Goal: Transaction & Acquisition: Purchase product/service

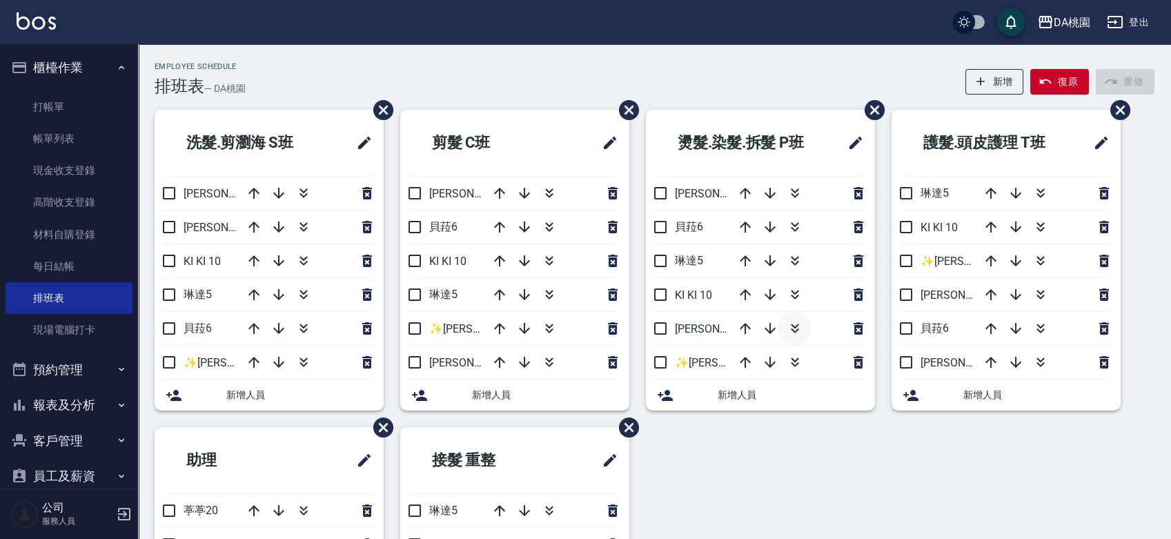
click at [790, 331] on icon "button" at bounding box center [795, 328] width 17 height 17
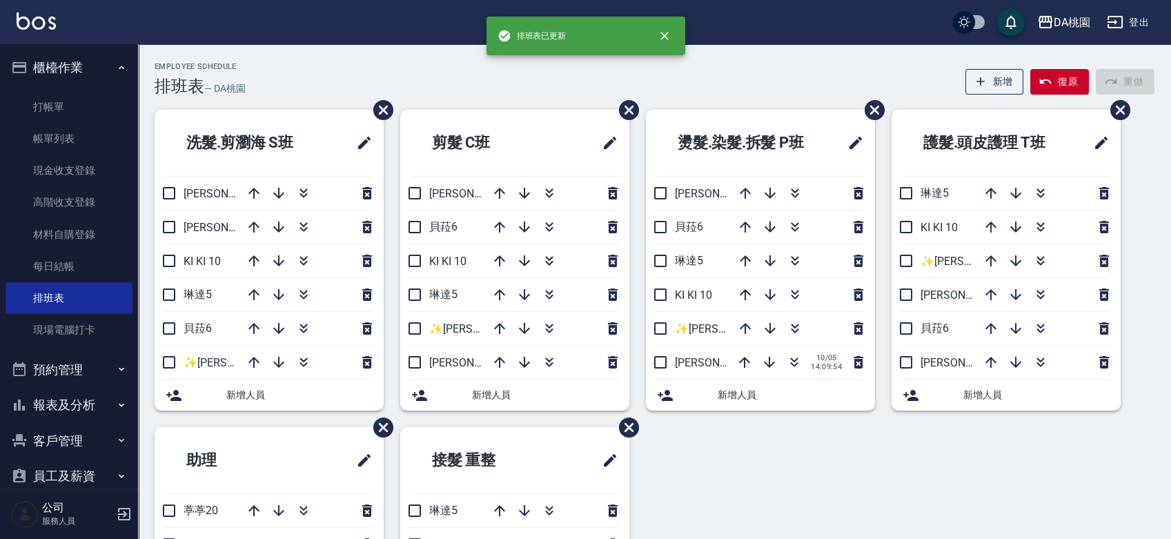
click at [746, 469] on div "洗髮.剪瀏海 S[PERSON_NAME]3 [PERSON_NAME]8 KI KI 10 [PERSON_NAME]5 [PERSON_NAME]6 ✨[…" at bounding box center [646, 427] width 1017 height 635
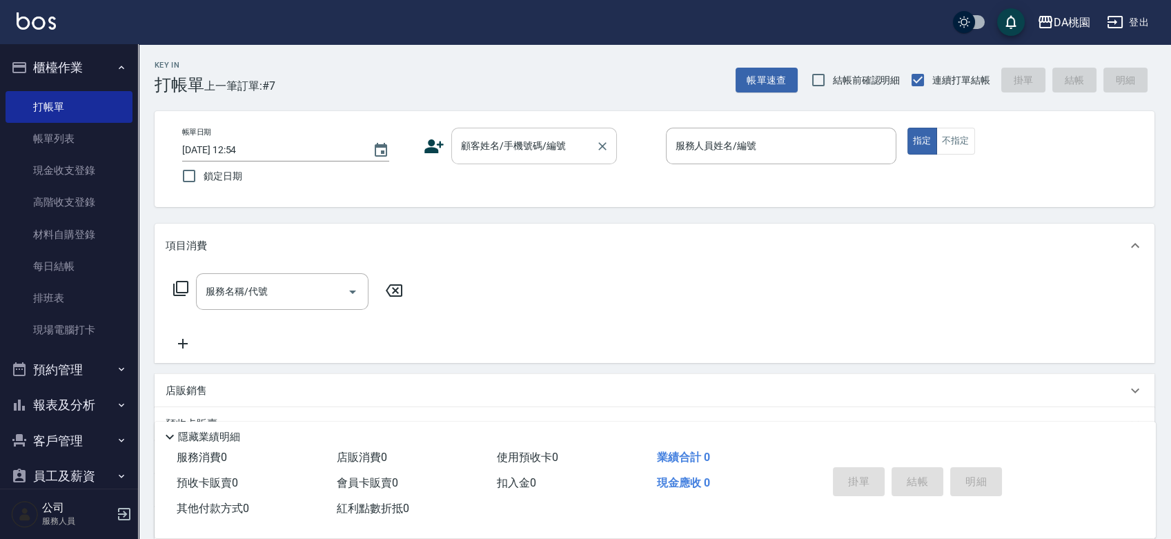
click at [552, 148] on input "顧客姓名/手機號碼/編號" at bounding box center [524, 146] width 133 height 24
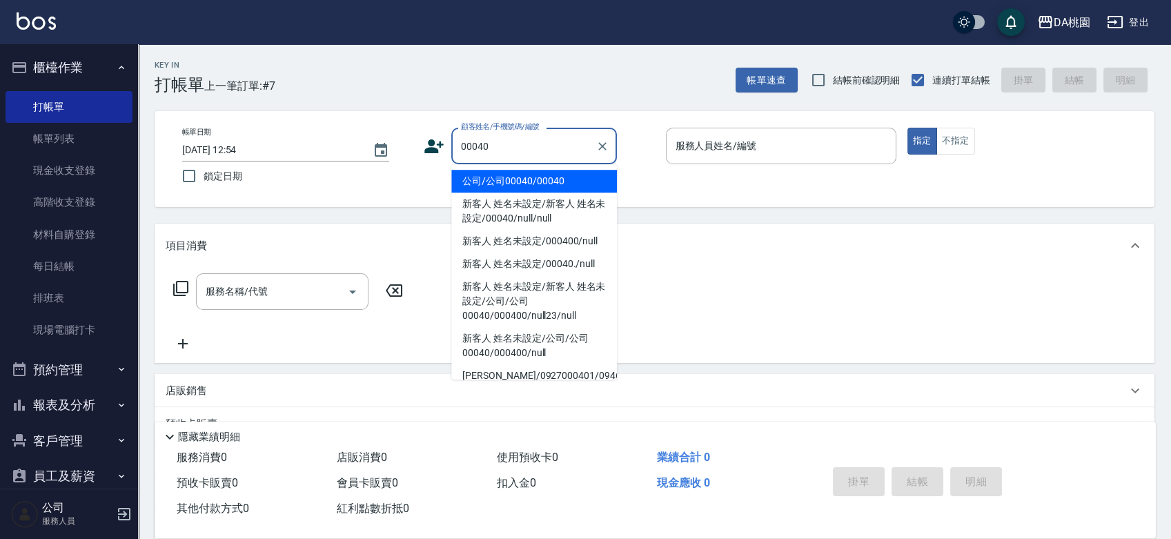
type input "公司/公司00040/00040"
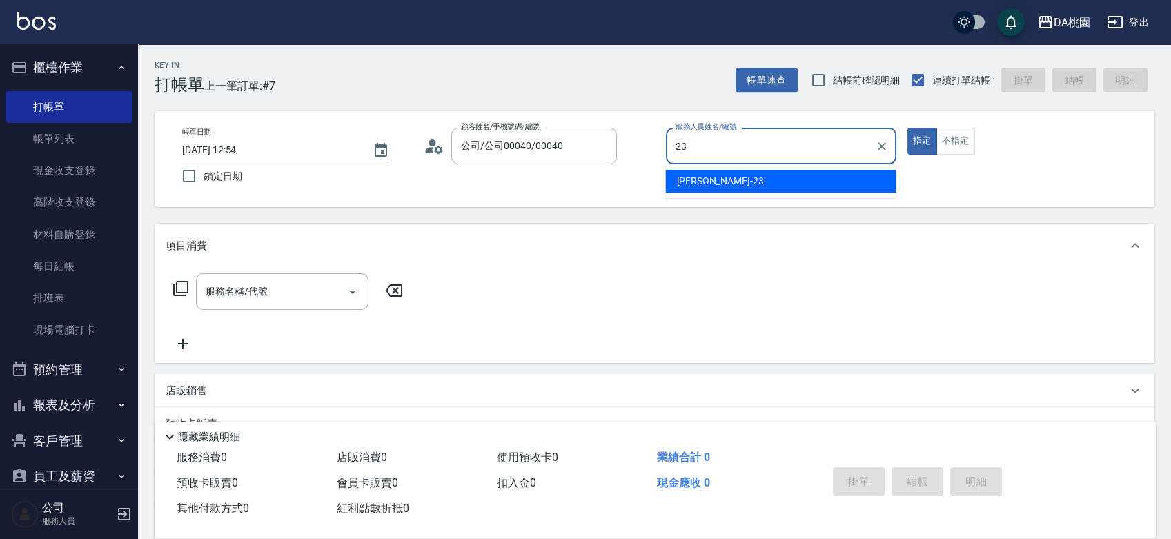
type input "23"
type button "true"
type input "亞瑟 -23"
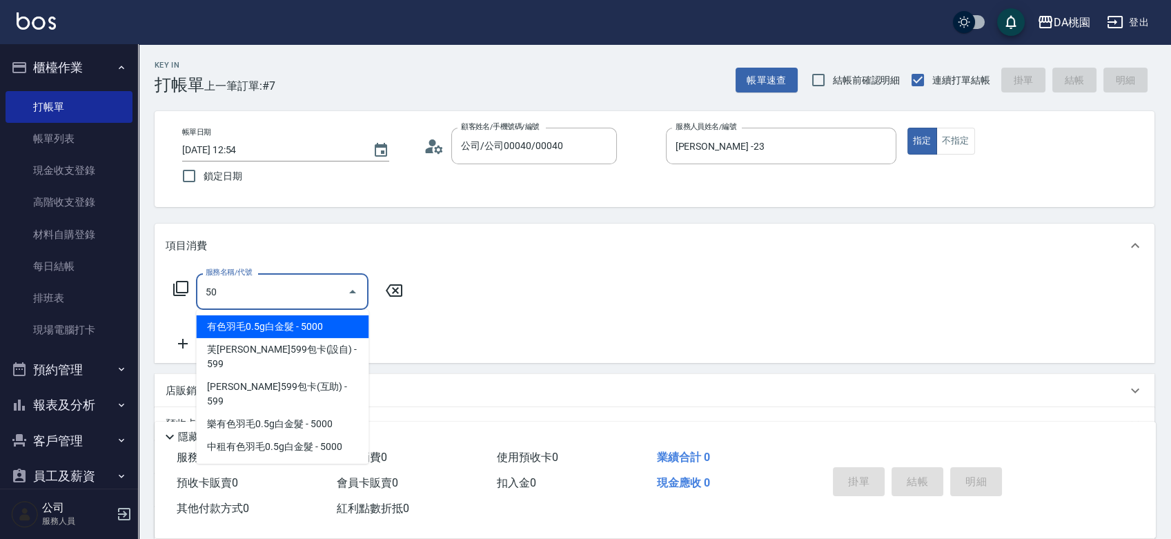
type input "501"
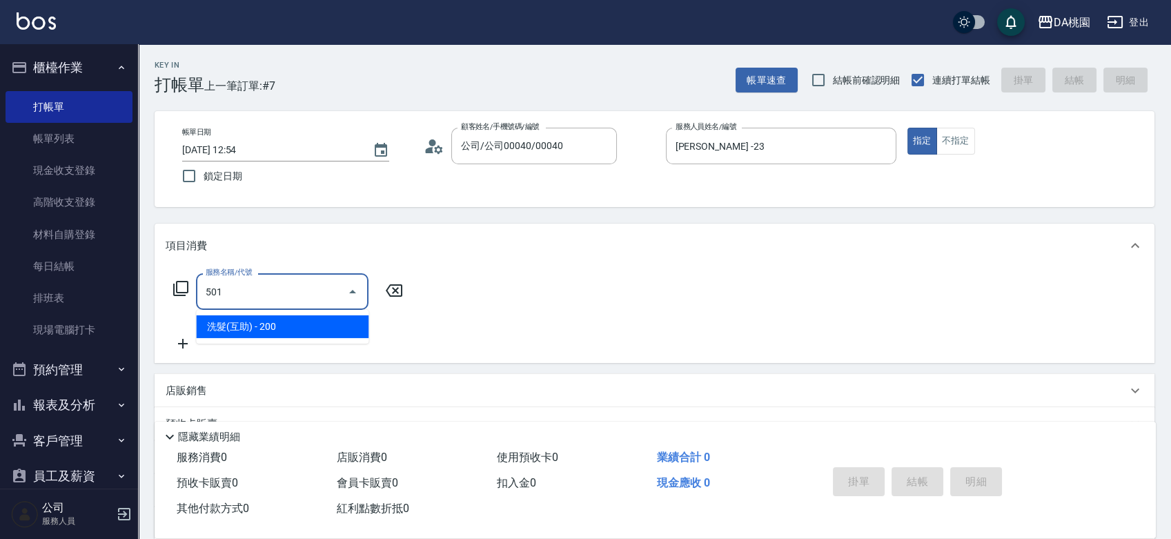
type input "20"
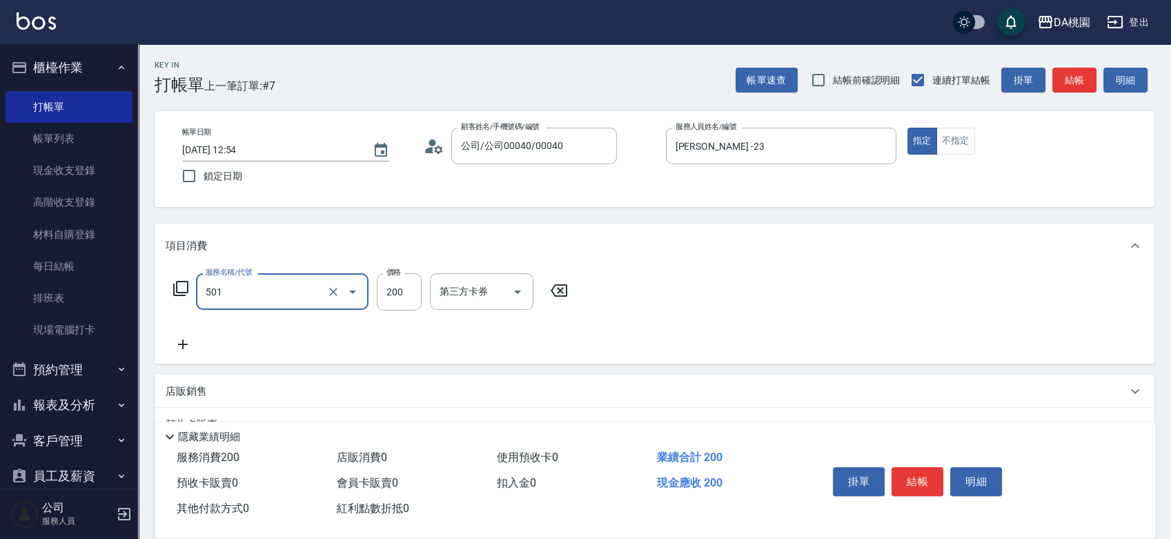
type input "洗髮(互助)(501)"
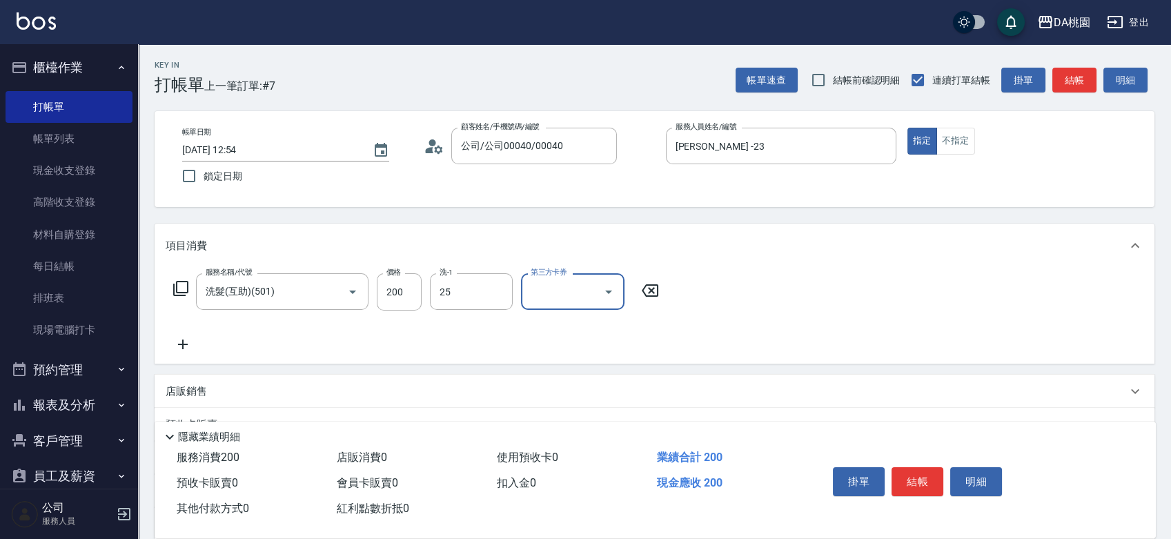
type input "cherry-25"
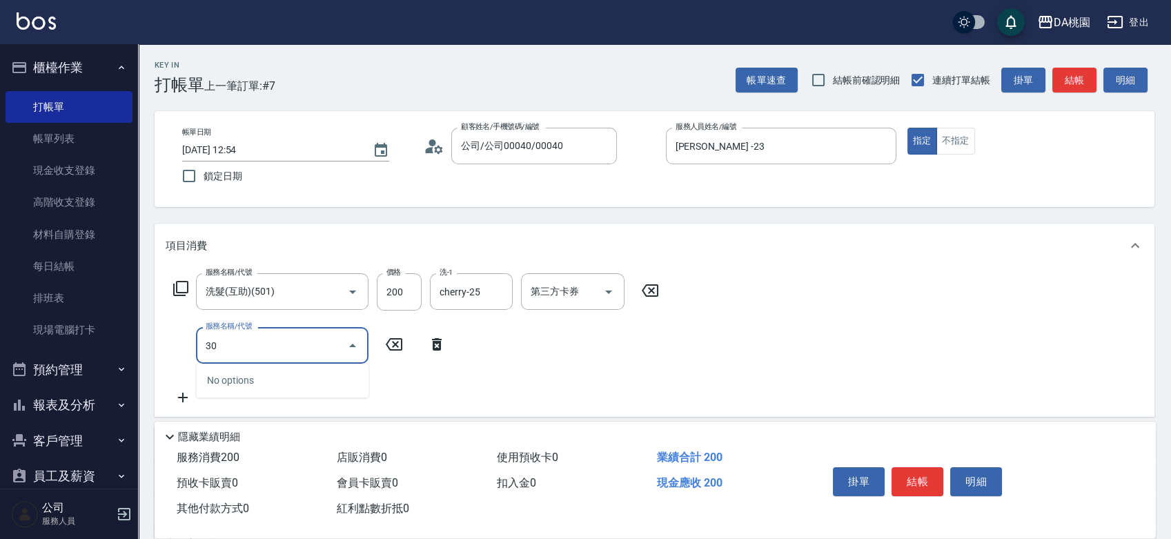
type input "303"
type input "50"
type input "A級剪髮(303)"
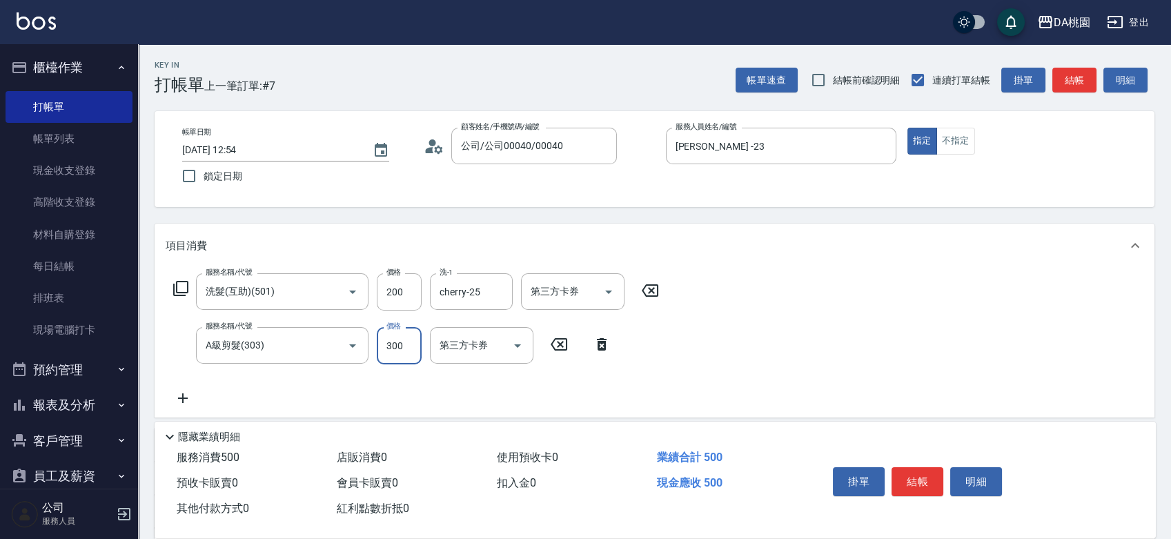
type input "5"
type input "20"
type input "500"
type input "70"
type input "500"
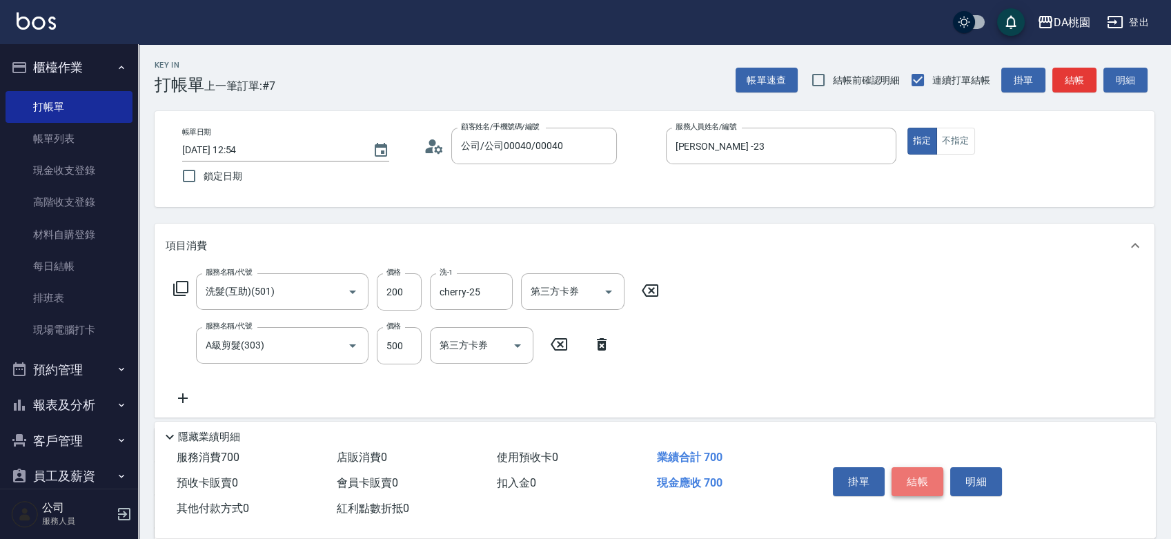
click at [910, 474] on button "結帳" at bounding box center [918, 481] width 52 height 29
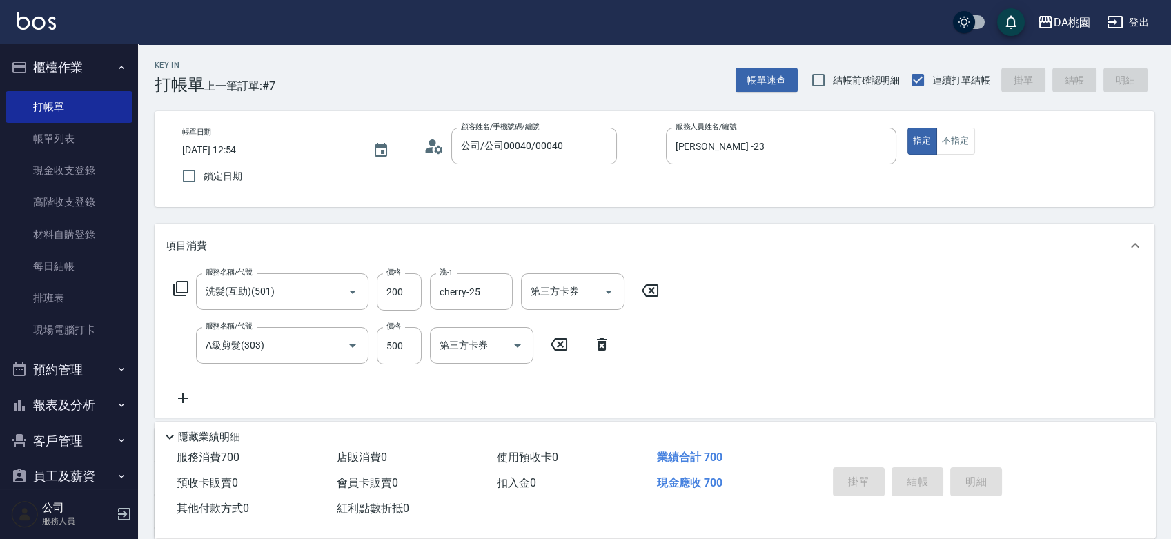
type input "2025/10/05 14:12"
type input "0"
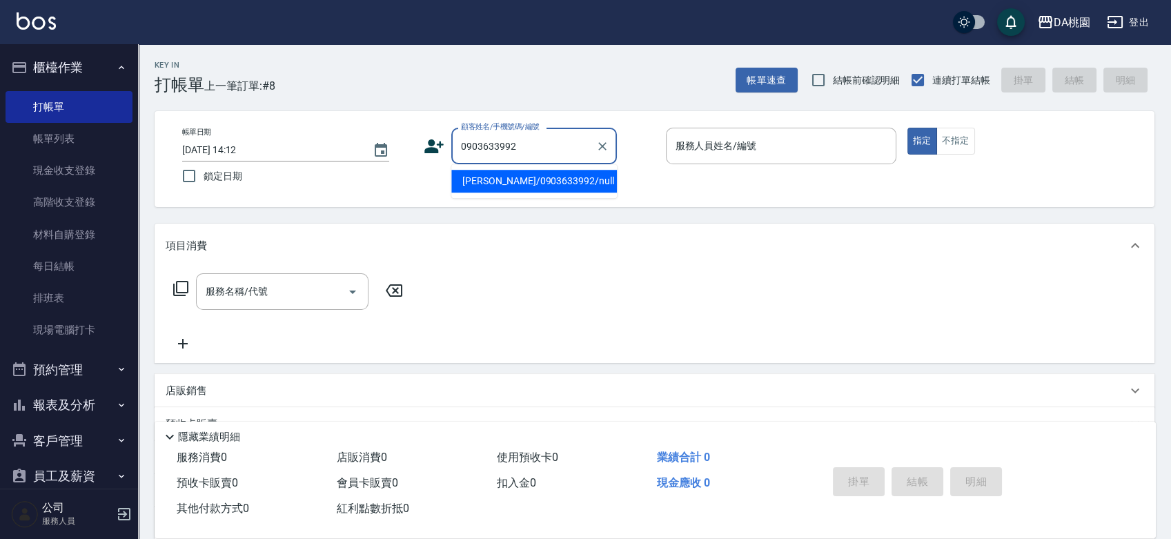
type input "呂鴻鈞/0903633992/null"
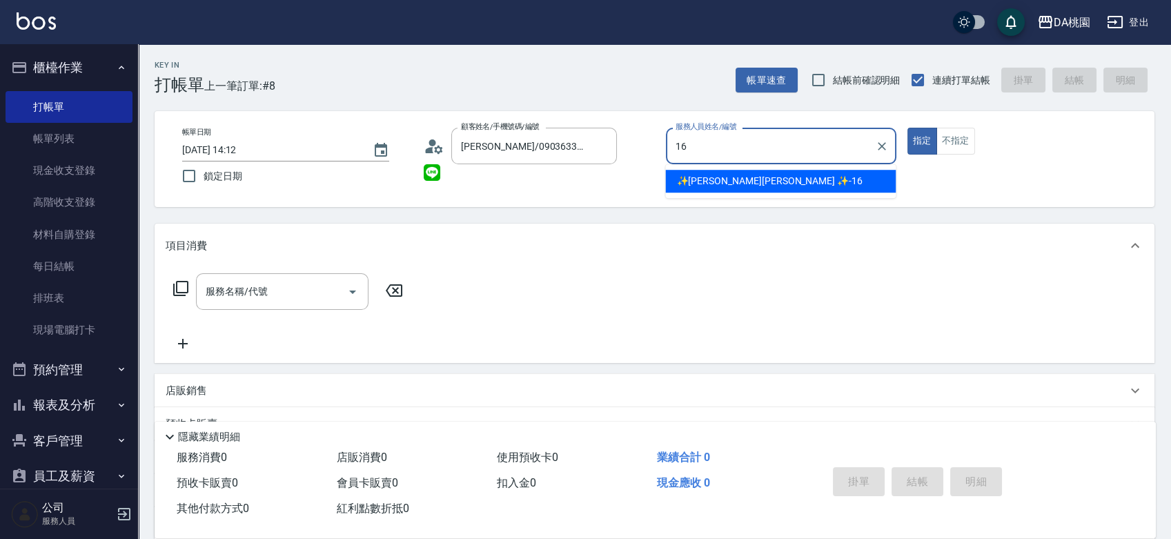
type input "✨GARY蓋瑞 ✨-16"
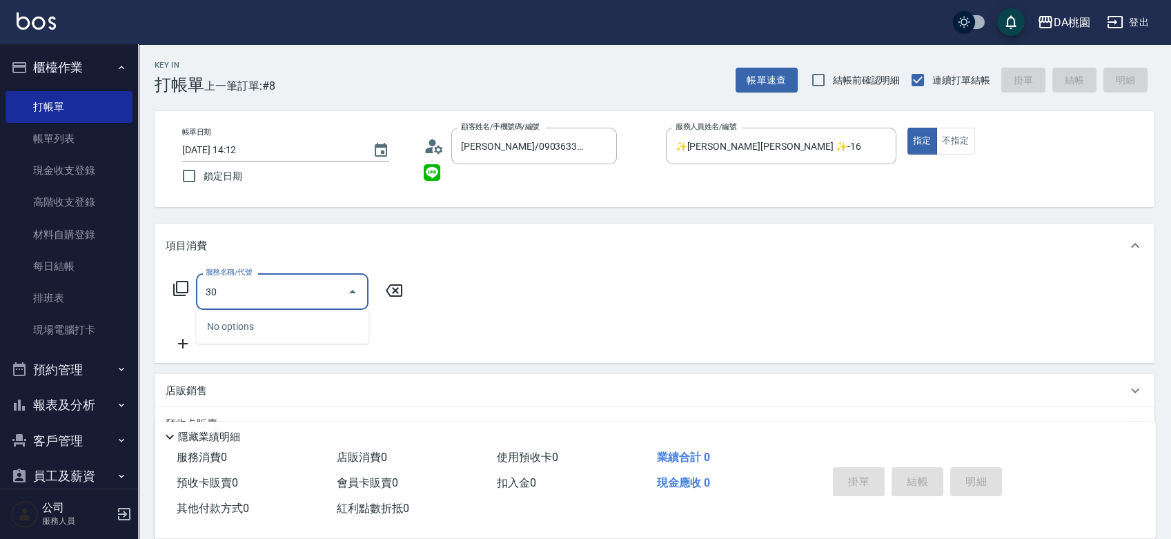
type input "303"
type input "30"
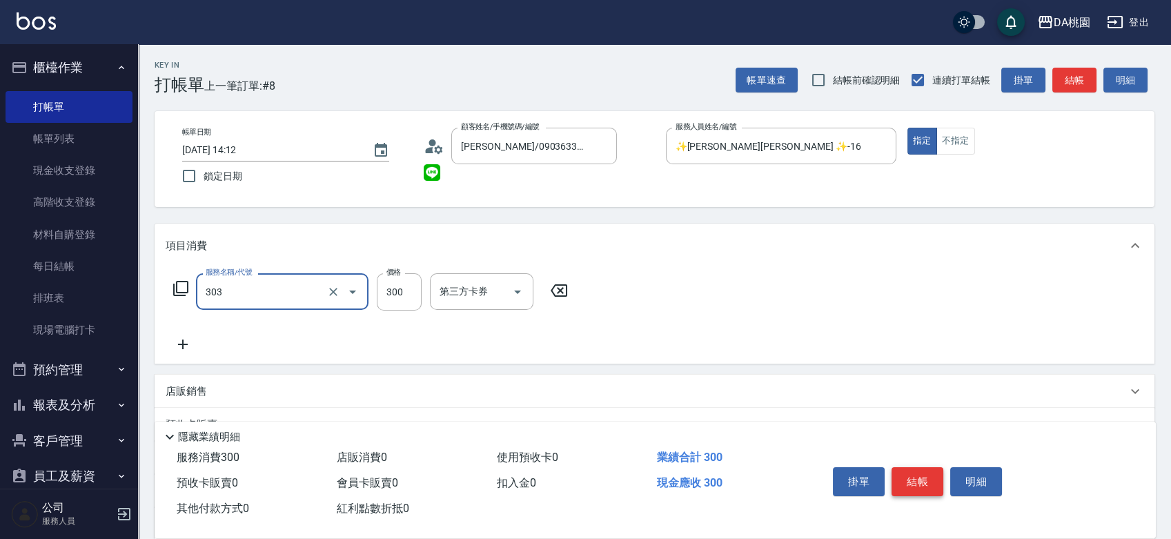
type input "A級剪髮(303)"
type input "5"
type input "0"
type input "500"
type input "50"
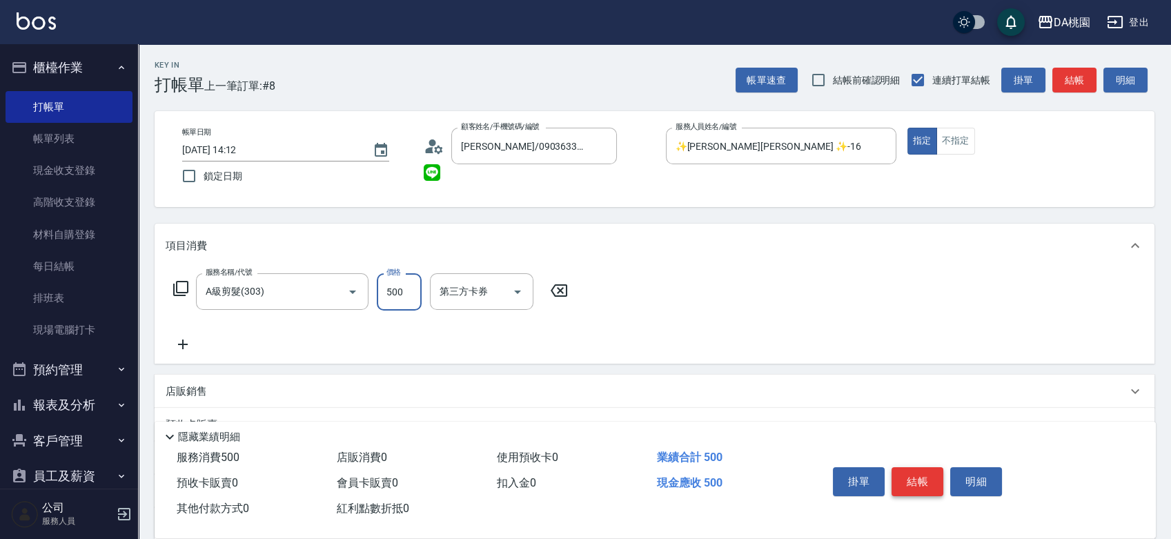
type input "500"
click at [910, 474] on button "結帳" at bounding box center [918, 481] width 52 height 29
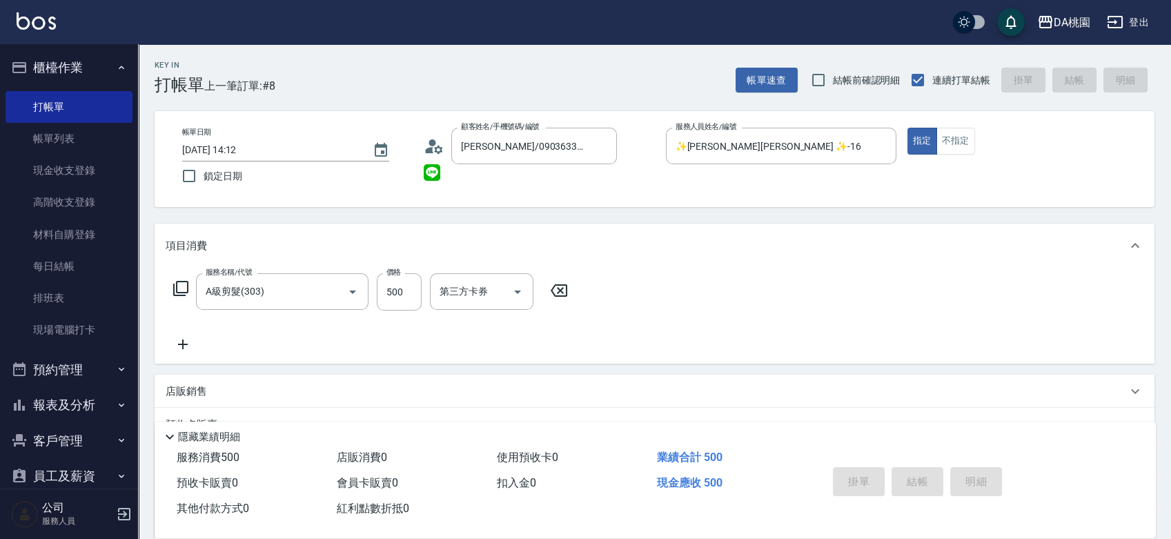
type input "2025/10/05 14:13"
type input "0"
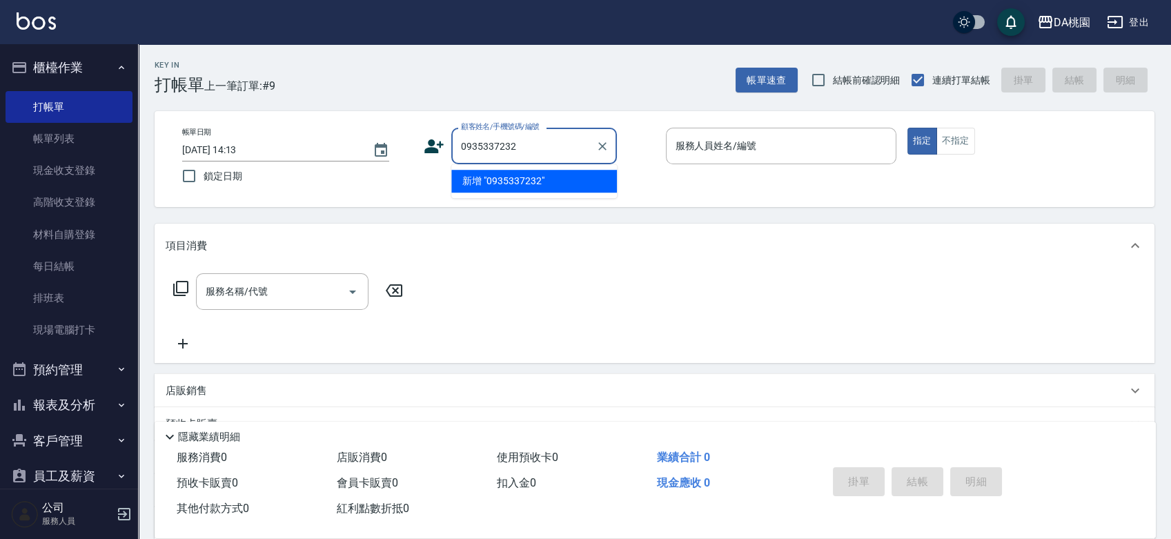
type input "0935337232"
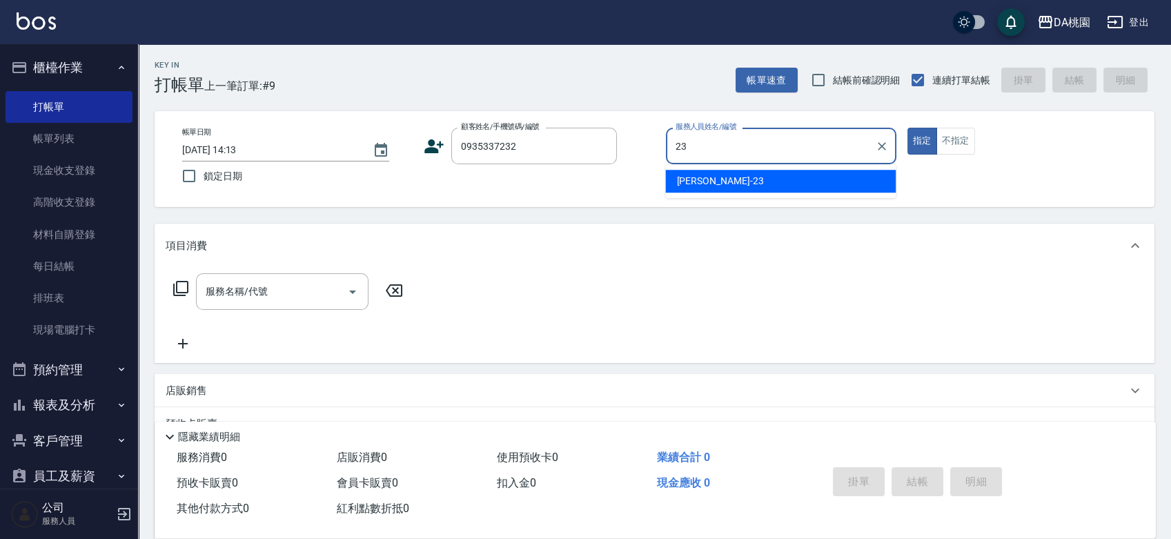
type input "23"
type input "李欣諺/0935337232/02453"
type input "亞瑟 -23"
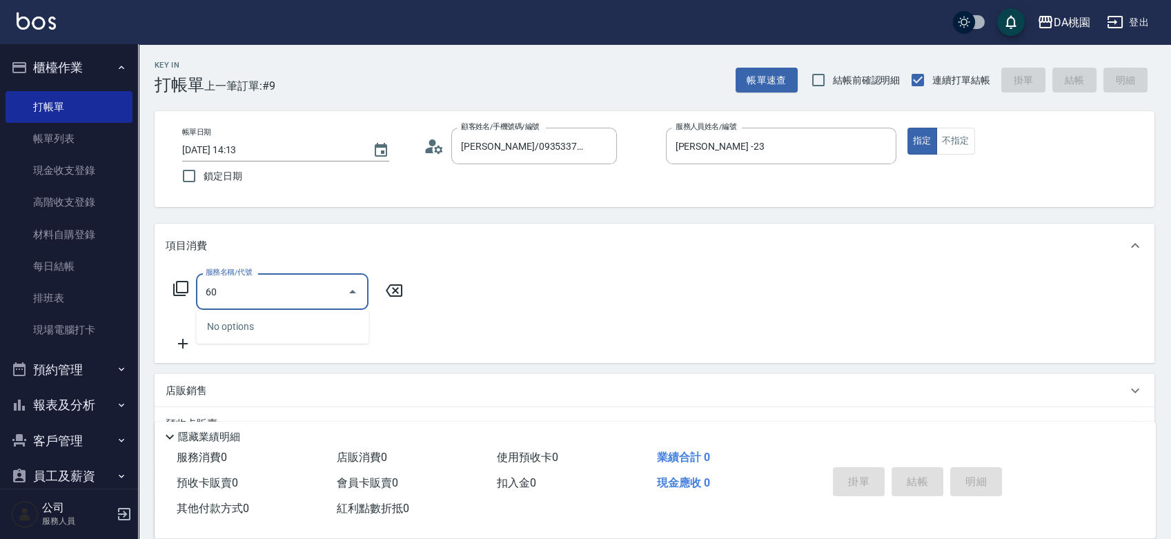
type input "603"
type input "60"
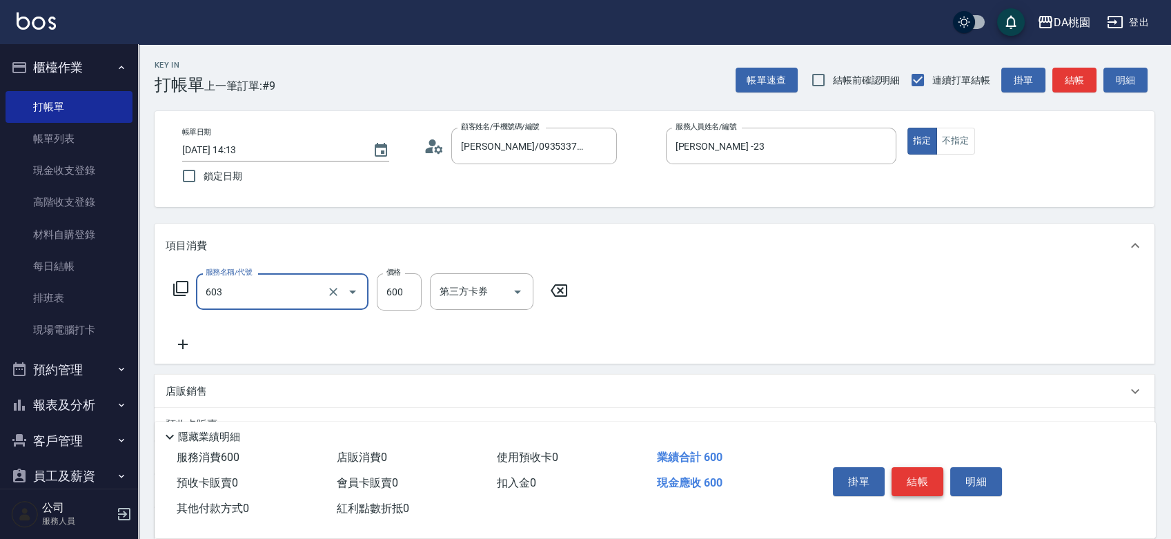
type input "精油護髮(互助)(603)"
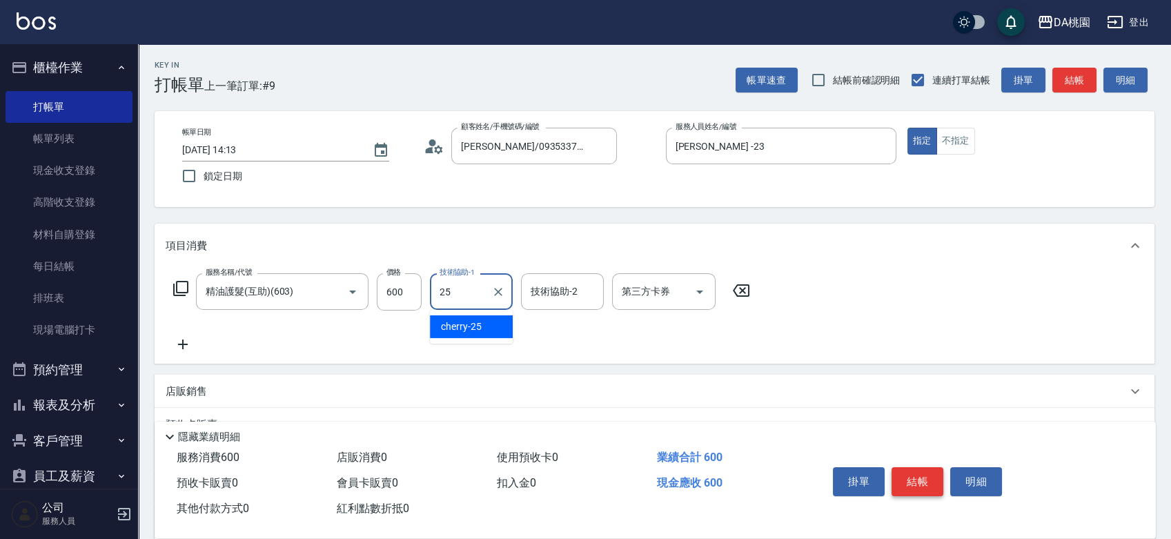
type input "cherry-25"
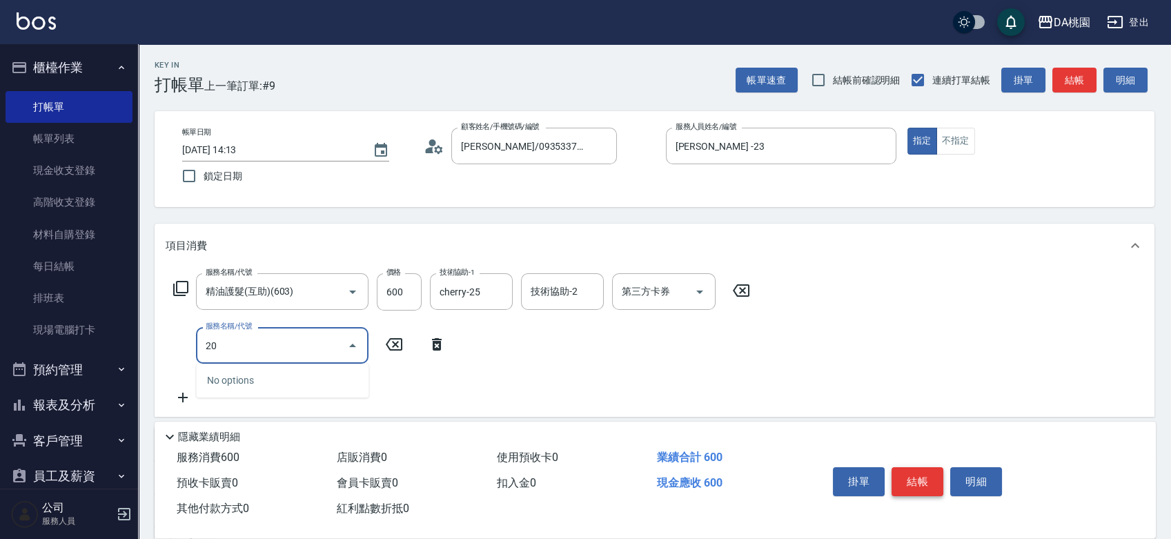
type input "201"
type input "210"
type input "離子燙-互助(201)"
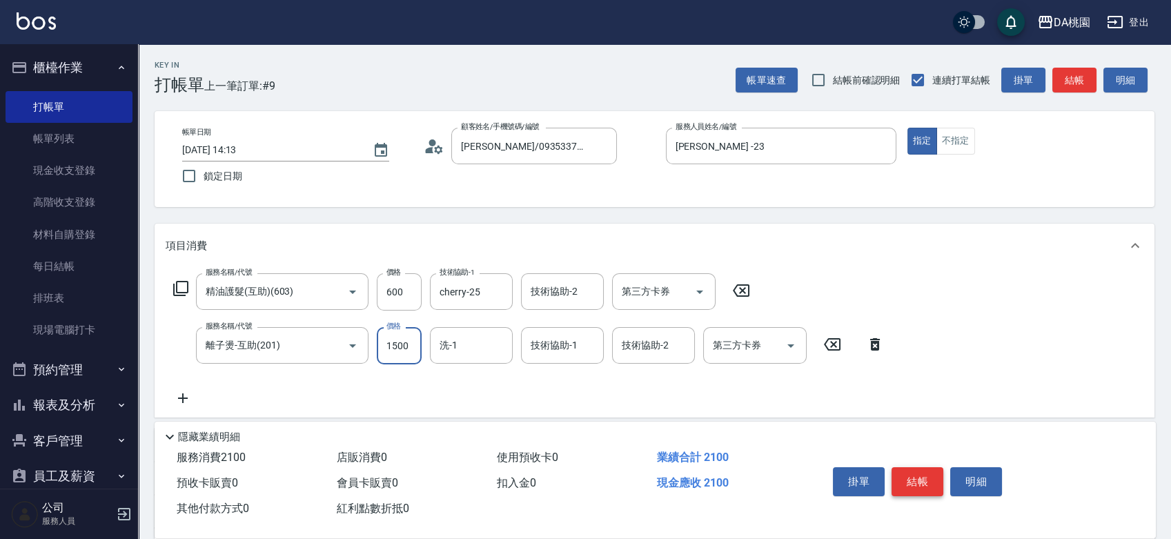
type input "2"
type input "60"
type input "200"
type input "80"
type input "2000"
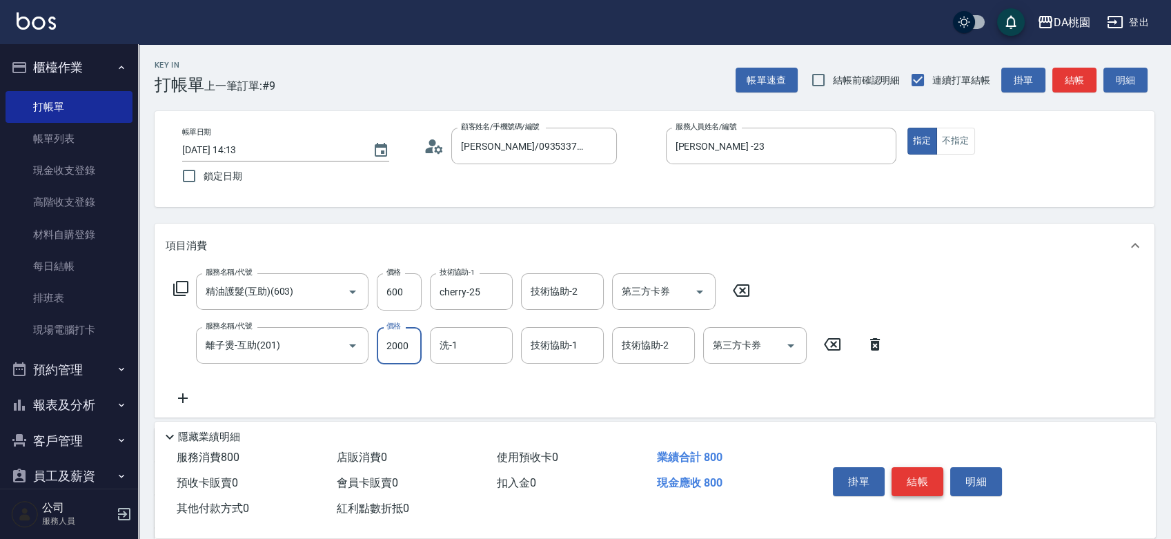
type input "260"
type input "2000"
type input "cherry-25"
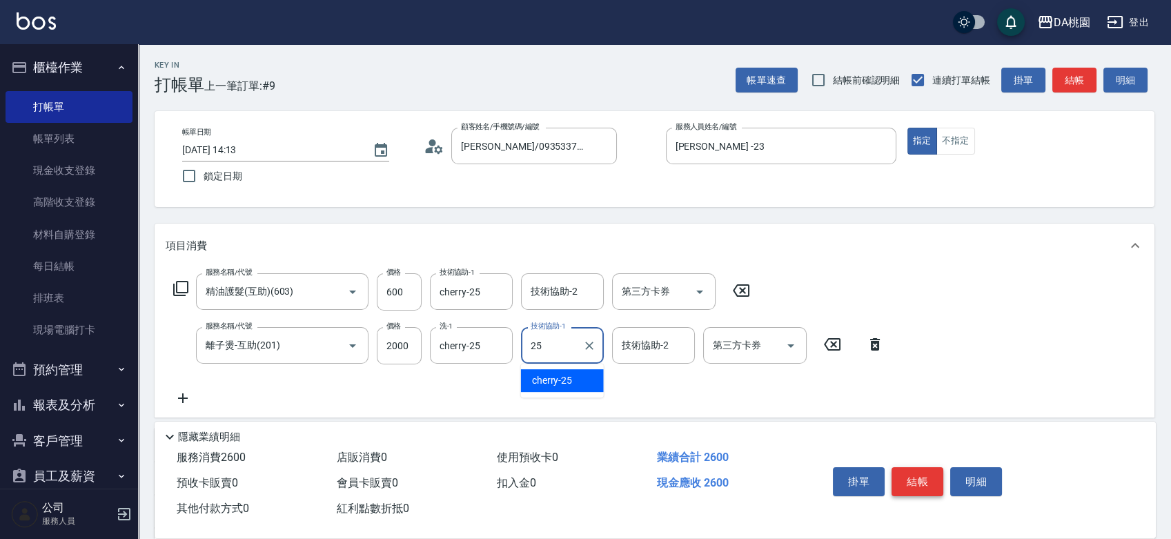
type input "cherry-25"
click at [910, 474] on button "結帳" at bounding box center [918, 481] width 52 height 29
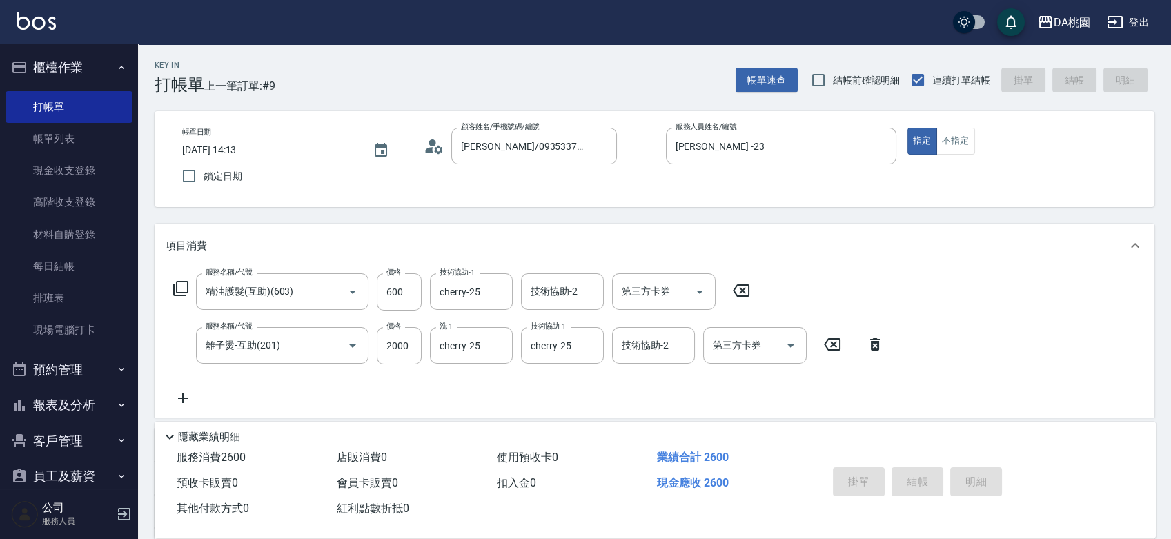
type input "0"
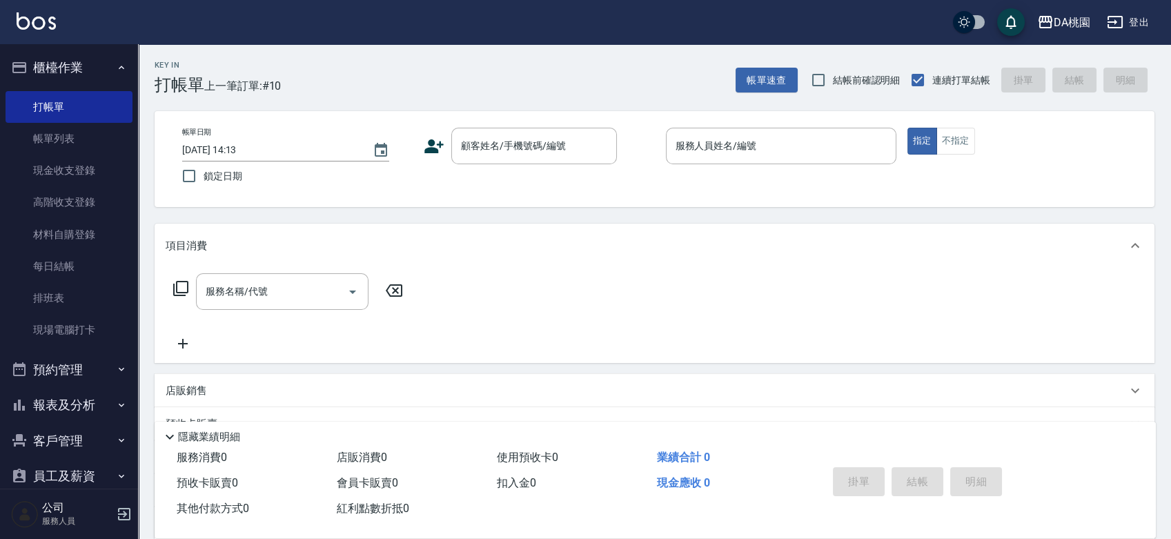
click at [667, 371] on div "項目消費 服務名稱/代號 服務名稱/代號 店販銷售 服務人員姓名/編號 服務人員姓名/編號 商品代號/名稱 商品代號/名稱 預收卡販賣 卡券名稱/代號 卡券名…" at bounding box center [655, 415] width 1000 height 382
